Goal: Transaction & Acquisition: Purchase product/service

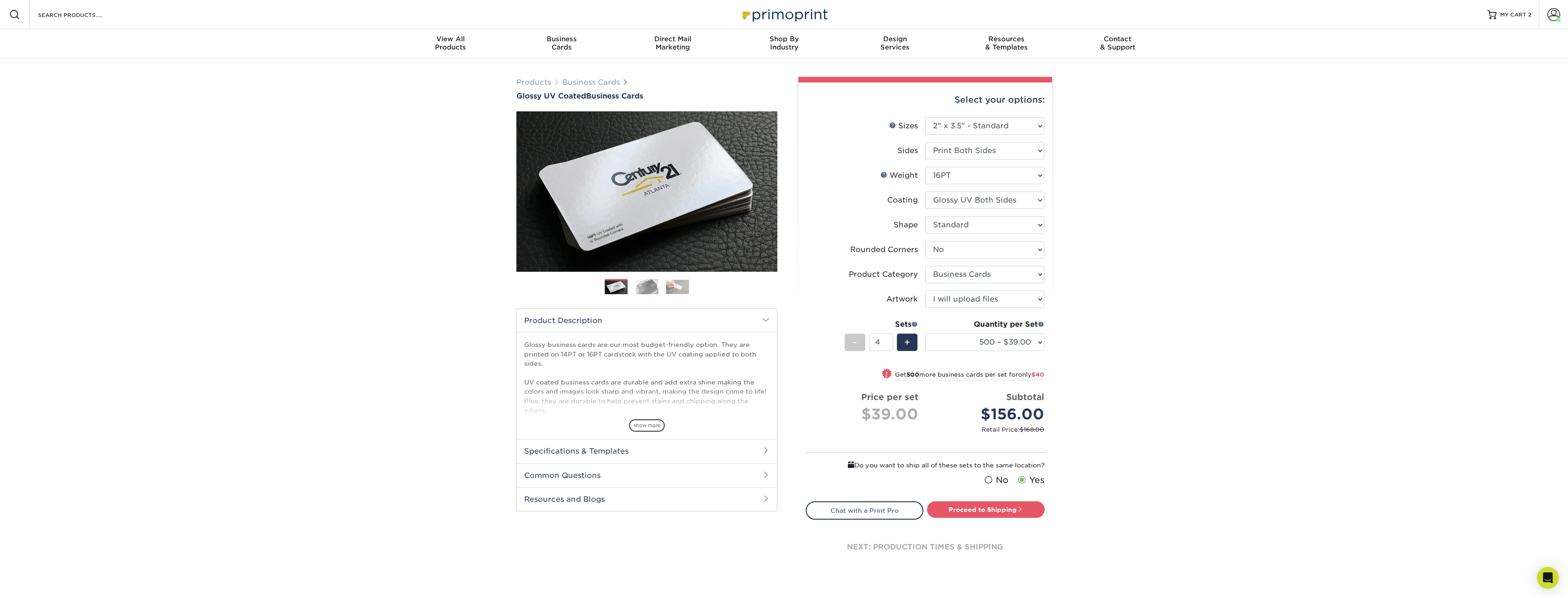
select select "2.00x3.50"
select select "0"
select select "3b5148f1-0588-4f88-a218-97bcfdce65c1"
select select "upload"
select select "500 – $39.00"
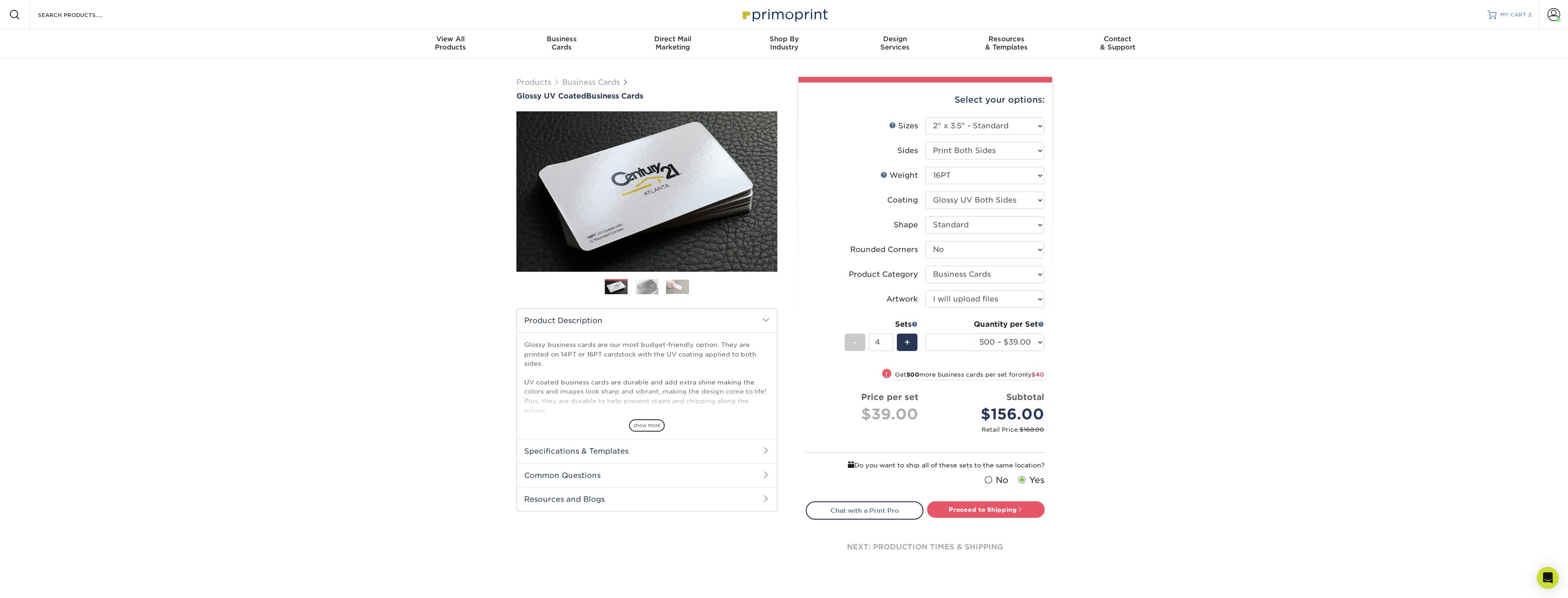
click at [1519, 16] on span "MY CART" at bounding box center [1513, 15] width 26 height 8
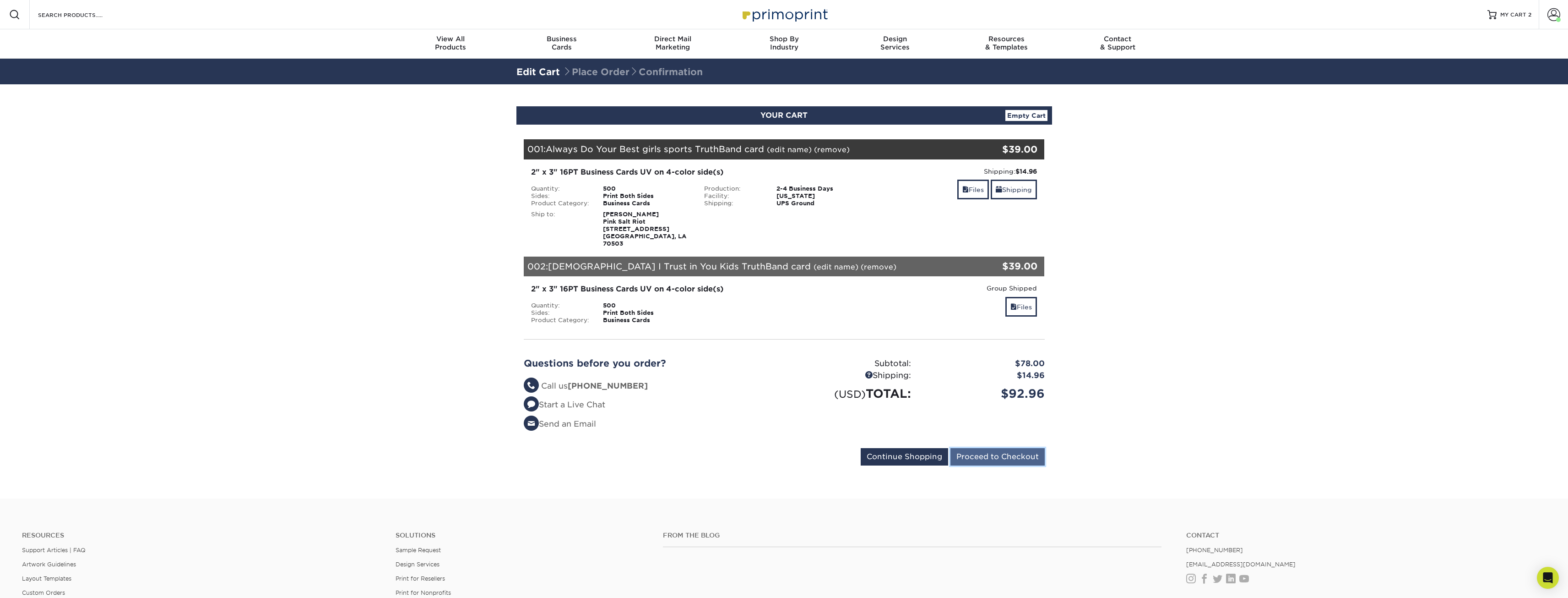
click at [1023, 452] on input "Proceed to Checkout" at bounding box center [997, 457] width 94 height 18
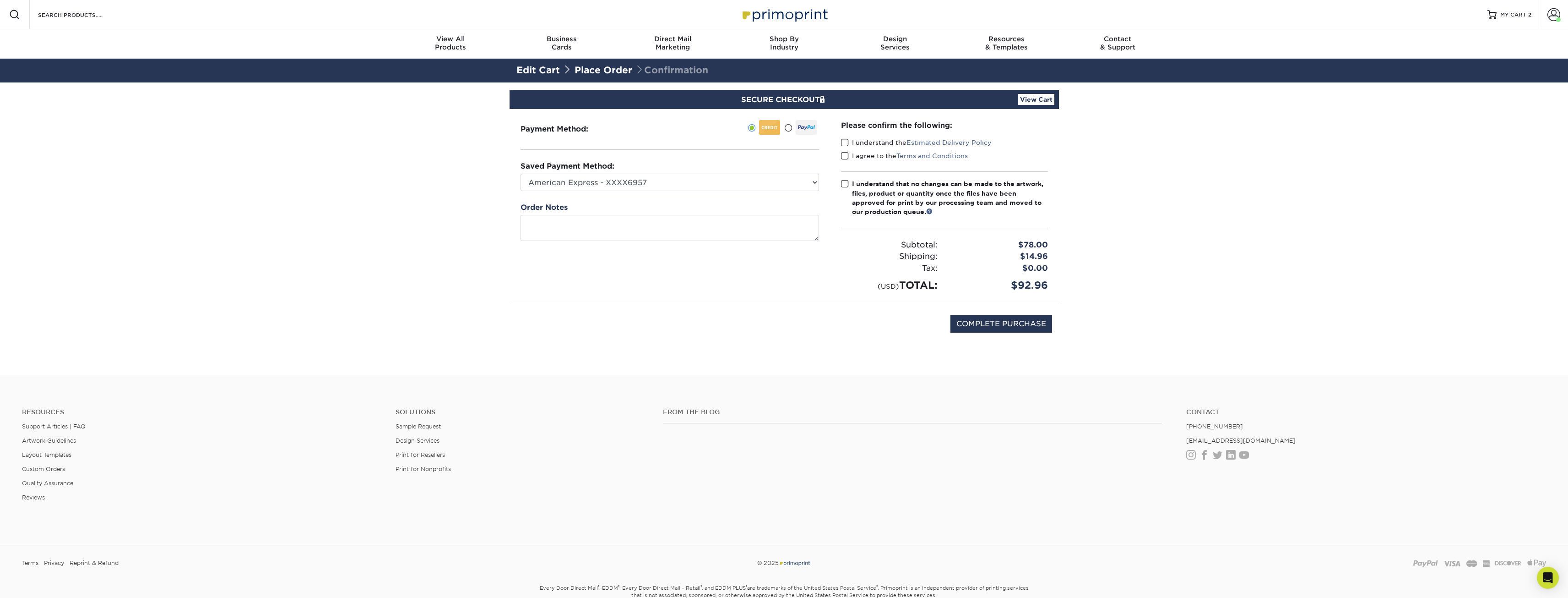
click at [846, 142] on span at bounding box center [845, 142] width 8 height 9
click at [0, 0] on input "I understand the Estimated Delivery Policy" at bounding box center [0, 0] width 0 height 0
click at [845, 158] on span at bounding box center [845, 156] width 8 height 9
click at [0, 0] on input "I agree to the Terms and Conditions" at bounding box center [0, 0] width 0 height 0
drag, startPoint x: 846, startPoint y: 185, endPoint x: 876, endPoint y: 206, distance: 36.6
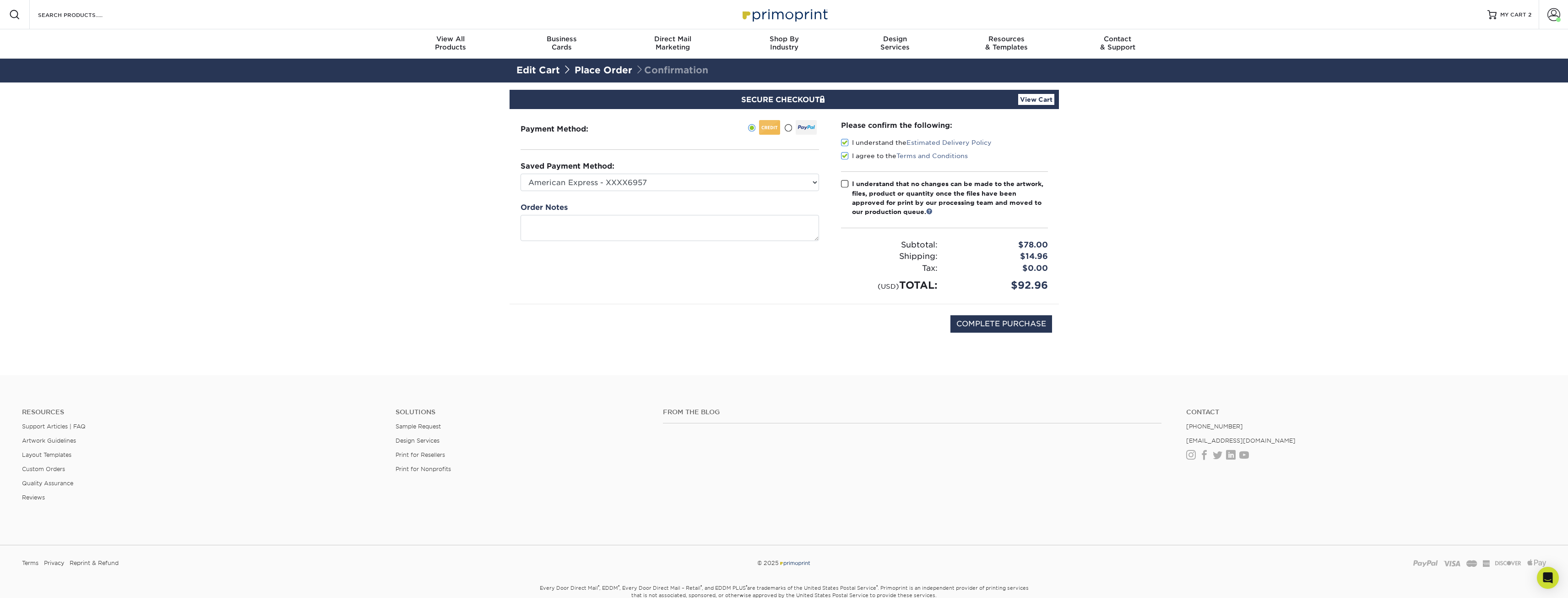
click at [845, 185] on span at bounding box center [845, 184] width 8 height 9
click at [0, 0] on input "I understand that no changes can be made to the artwork, files, product or quan…" at bounding box center [0, 0] width 0 height 0
click at [1024, 326] on input "COMPLETE PURCHASE" at bounding box center [1001, 323] width 102 height 18
type input "PROCESSING, PLEASE WAIT..."
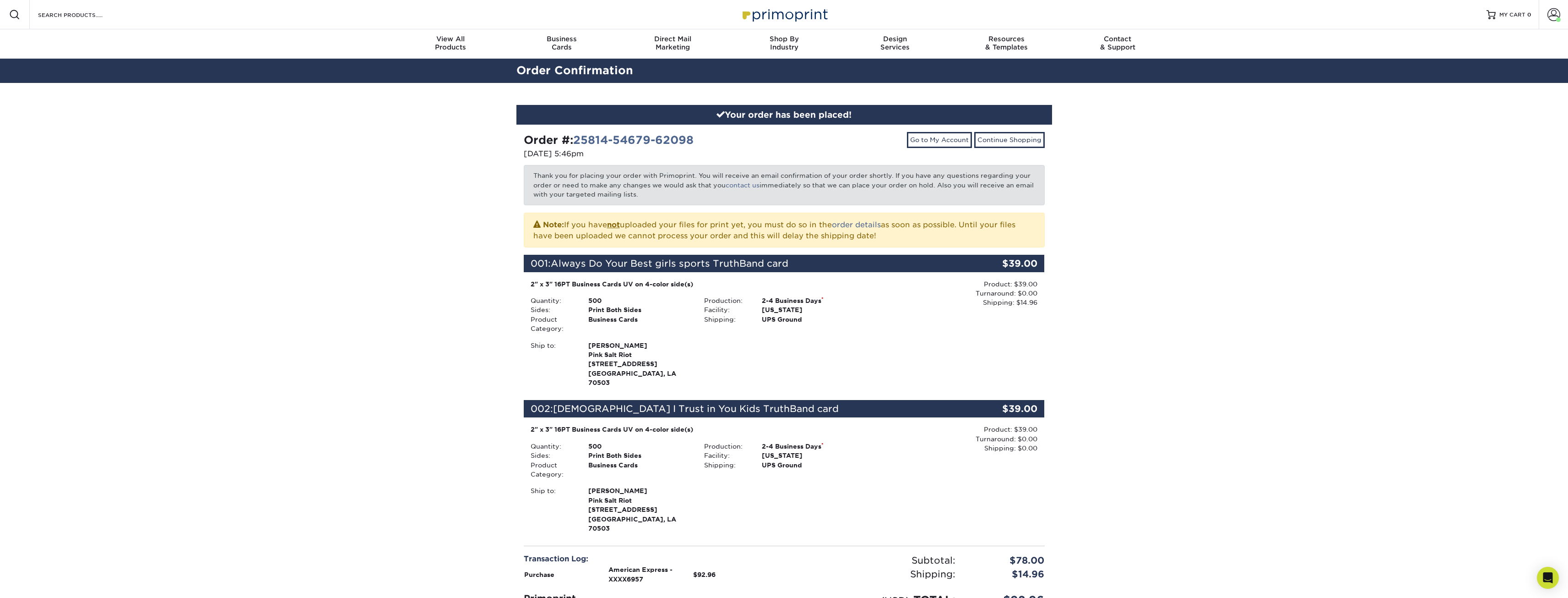
click at [1085, 328] on div "Your order has been placed! Order #: 25814-54679-62098 [DATE] 5:46pm Go to My A…" at bounding box center [784, 398] width 1568 height 630
click at [1185, 244] on div "Your order has been placed! Order #: 25814-54679-62098 08/14/2025 5:46pm Go to …" at bounding box center [784, 398] width 1568 height 630
